Goal: Task Accomplishment & Management: Use online tool/utility

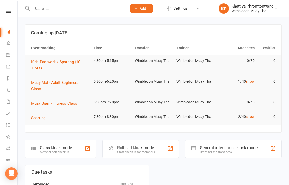
click at [65, 155] on div "Class kiosk mode Member self check-in" at bounding box center [60, 149] width 71 height 18
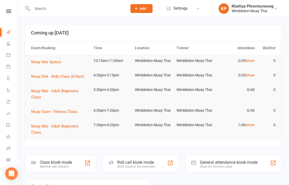
click at [47, 157] on div "Class kiosk mode Member self check-in" at bounding box center [60, 164] width 71 height 18
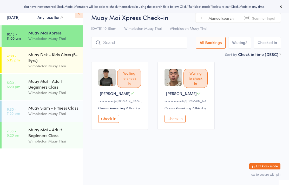
click at [41, 61] on div "Muay Dek - Kids Class (6-9yrs)" at bounding box center [53, 57] width 50 height 11
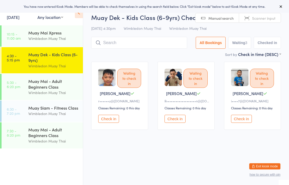
click at [39, 89] on div "Muay Mai - Adult Beginners Class" at bounding box center [53, 83] width 50 height 11
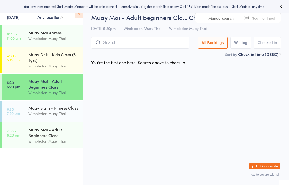
click at [40, 61] on div "Muay Dek - Kids Class (6-9yrs)" at bounding box center [53, 57] width 50 height 11
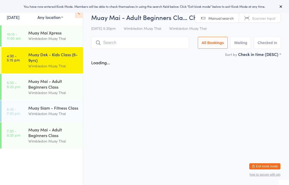
click at [31, 30] on div "Muay Mai Xpress" at bounding box center [53, 33] width 50 height 6
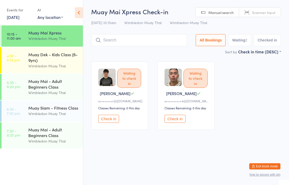
click at [55, 38] on div "Wimbledon Muay Thai" at bounding box center [53, 39] width 50 height 6
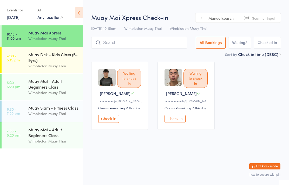
click at [149, 44] on input "search" at bounding box center [139, 43] width 96 height 12
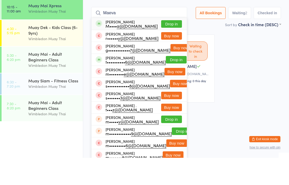
type input "Maeva"
click at [177, 47] on button "Drop in" at bounding box center [171, 51] width 21 height 8
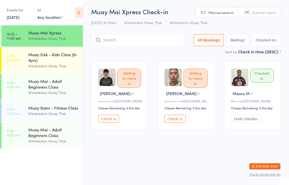
click at [158, 42] on input "search" at bounding box center [138, 40] width 94 height 12
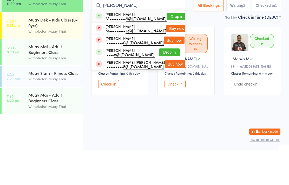
type input "Mose"
click at [167, 47] on button "Drop in" at bounding box center [176, 51] width 21 height 8
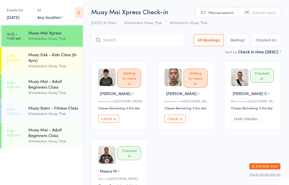
click at [174, 120] on button "Check in" at bounding box center [174, 119] width 21 height 8
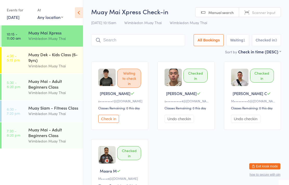
click at [128, 46] on input "search" at bounding box center [138, 40] width 94 height 12
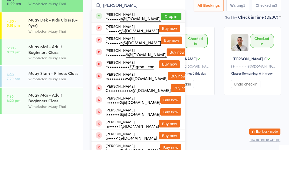
type input "Chad"
click at [164, 47] on button "Drop in" at bounding box center [170, 51] width 21 height 8
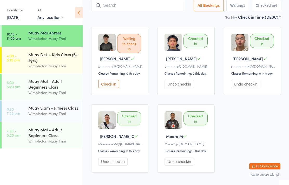
click at [183, 18] on div "Sort by Check in time (DESC) First name (ASC) First name (DESC) Last name (ASC)…" at bounding box center [185, 17] width 189 height 6
click at [167, 4] on input "search" at bounding box center [138, 5] width 94 height 12
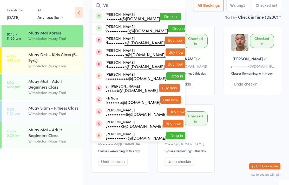
type input "Vili"
click at [136, 19] on div "l••••••• 4@gmail.com" at bounding box center [132, 18] width 54 height 4
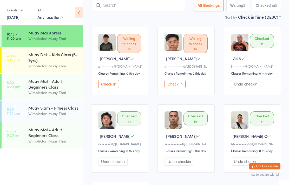
click at [129, 9] on input "search" at bounding box center [138, 5] width 94 height 12
type input "F"
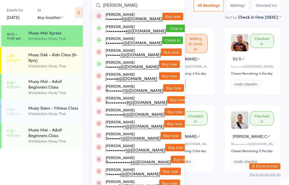
type input "Ryan pr"
click at [167, 42] on button "Check in" at bounding box center [172, 41] width 21 height 8
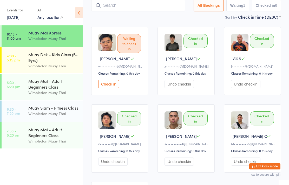
click at [113, 8] on input "search" at bounding box center [138, 5] width 94 height 12
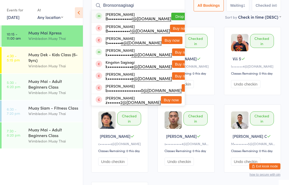
type input "Bronsonsagisagi"
click at [171, 18] on button "Drop in" at bounding box center [181, 17] width 21 height 8
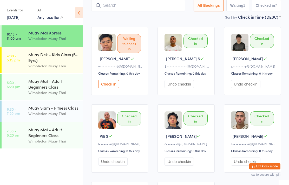
click at [114, 87] on button "Check in" at bounding box center [108, 84] width 21 height 8
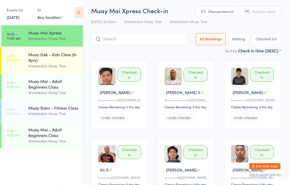
scroll to position [0, 0]
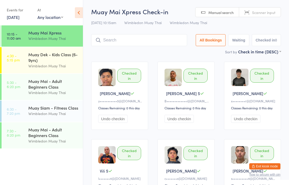
click at [161, 41] on input "search" at bounding box center [139, 40] width 96 height 12
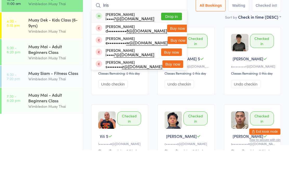
type input "Iris"
click at [174, 47] on button "Drop in" at bounding box center [171, 51] width 21 height 8
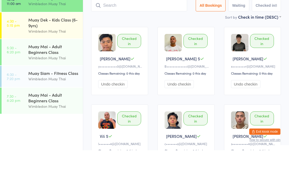
scroll to position [35, 0]
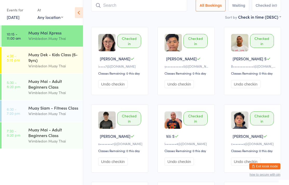
click at [150, 9] on input "search" at bounding box center [139, 5] width 96 height 12
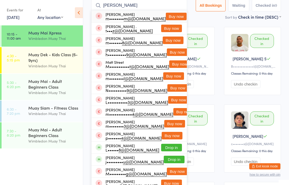
type input "Mateja"
click at [145, 17] on div "m•••••••• m@protonmail.com" at bounding box center [135, 18] width 60 height 4
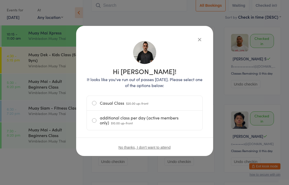
click at [149, 99] on label "Casual Class $20.00 up-front" at bounding box center [144, 103] width 105 height 15
click at [0, 0] on input "Casual Class $20.00 up-front" at bounding box center [0, 0] width 0 height 0
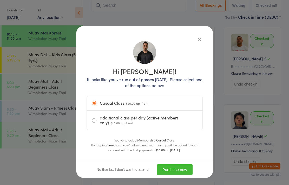
click at [187, 167] on button "Purchase now" at bounding box center [175, 169] width 36 height 11
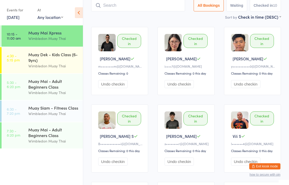
click at [30, 39] on div "Wimbledon Muay Thai" at bounding box center [53, 39] width 50 height 6
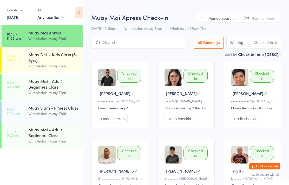
click at [32, 59] on div "Muay Dek - Kids Class (6-9yrs)" at bounding box center [53, 57] width 50 height 11
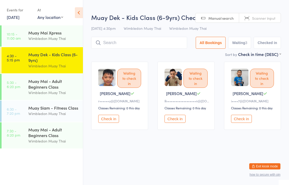
click at [46, 38] on div "Wimbledon Muay Thai" at bounding box center [53, 39] width 50 height 6
